Goal: Task Accomplishment & Management: Use online tool/utility

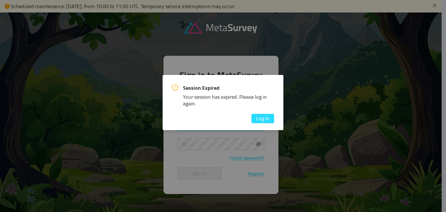
type input "[PERSON_NAME][EMAIL_ADDRESS][DOMAIN_NAME]"
click at [272, 118] on button "Log In" at bounding box center [263, 118] width 23 height 9
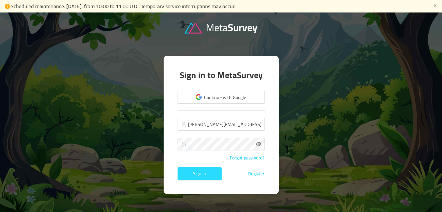
click at [210, 174] on button "Sign in" at bounding box center [200, 173] width 44 height 13
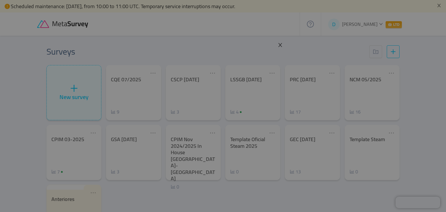
click at [280, 46] on icon "icon: close" at bounding box center [281, 45] width 4 height 4
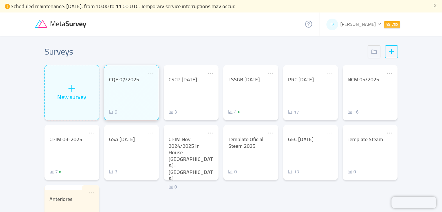
click at [137, 77] on div "CQE 07/2025" at bounding box center [131, 79] width 45 height 7
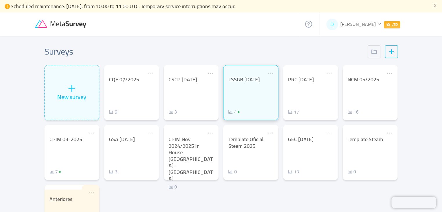
drag, startPoint x: 255, startPoint y: 89, endPoint x: 242, endPoint y: 81, distance: 15.2
click at [255, 89] on div "LSSGB [DATE] 4" at bounding box center [250, 95] width 45 height 39
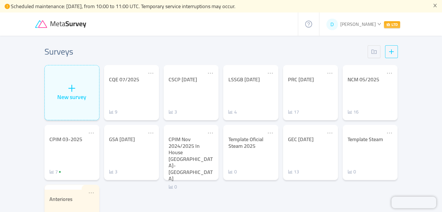
drag, startPoint x: 72, startPoint y: 178, endPoint x: 18, endPoint y: 137, distance: 67.8
click at [17, 137] on main "Surveys New survey CQE 07/2025 9 CSCP [DATE] 3 LSSGB [DATE] 4 PRC [DATE] 17 NCM…" at bounding box center [221, 145] width 442 height 218
